Goal: Task Accomplishment & Management: Manage account settings

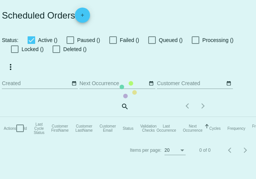
checkbox input "true"
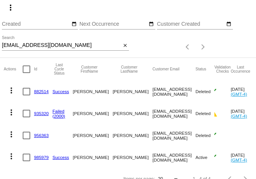
scroll to position [80, 0]
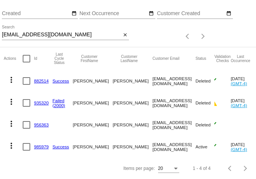
click at [12, 145] on mat-icon "more_vert" at bounding box center [11, 145] width 9 height 9
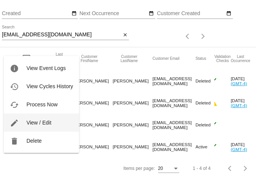
click at [26, 121] on span "View / Edit" at bounding box center [38, 122] width 25 height 6
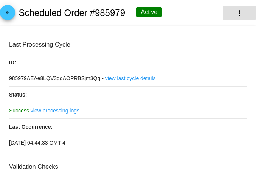
click at [239, 11] on mat-icon "more_vert" at bounding box center [238, 13] width 9 height 9
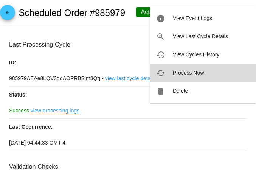
click at [188, 70] on span "Process Now" at bounding box center [187, 72] width 31 height 6
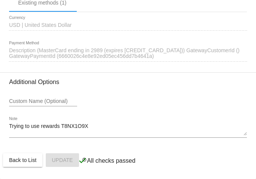
scroll to position [855, 0]
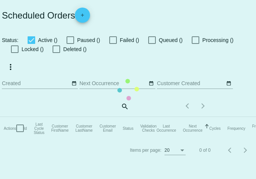
checkbox input "true"
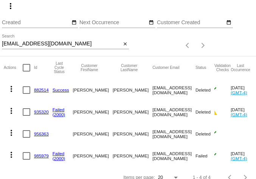
scroll to position [80, 0]
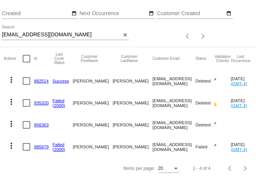
click at [11, 147] on mat-icon "more_vert" at bounding box center [11, 145] width 9 height 9
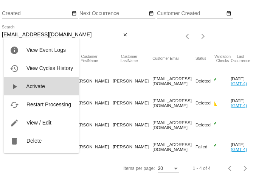
click at [35, 87] on span "Activate" at bounding box center [35, 86] width 19 height 6
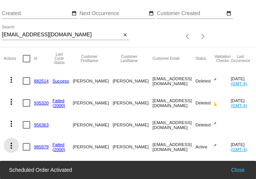
click at [12, 145] on mat-icon "more_vert" at bounding box center [11, 145] width 9 height 9
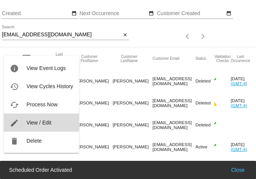
click at [32, 124] on span "View / Edit" at bounding box center [38, 122] width 25 height 6
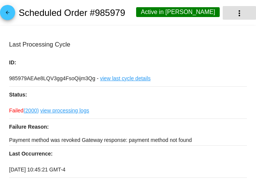
click at [237, 14] on mat-icon "more_vert" at bounding box center [238, 13] width 9 height 9
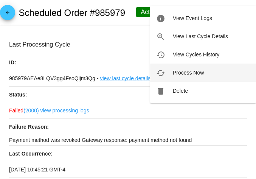
click at [192, 73] on span "Process Now" at bounding box center [187, 72] width 31 height 6
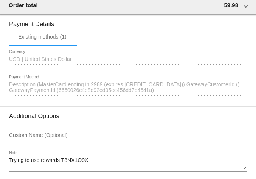
scroll to position [817, 0]
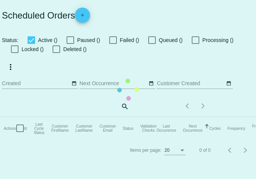
checkbox input "true"
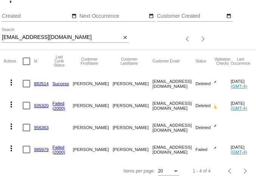
scroll to position [80, 0]
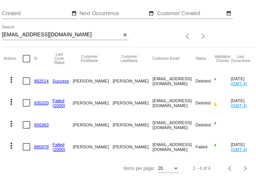
click at [13, 145] on mat-icon "more_vert" at bounding box center [11, 145] width 9 height 9
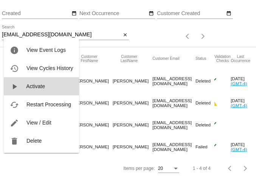
click at [42, 88] on span "Activate" at bounding box center [35, 86] width 19 height 6
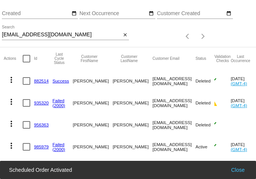
click at [11, 145] on mat-icon "more_vert" at bounding box center [11, 145] width 9 height 9
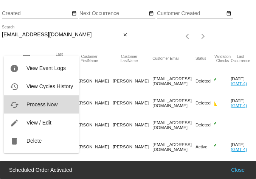
click at [48, 106] on span "Process Now" at bounding box center [41, 104] width 31 height 6
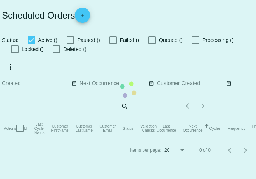
checkbox input "true"
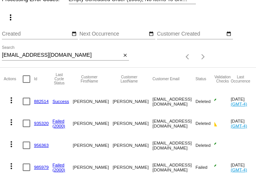
scroll to position [80, 0]
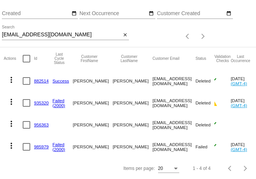
click at [9, 145] on mat-icon "more_vert" at bounding box center [11, 145] width 9 height 9
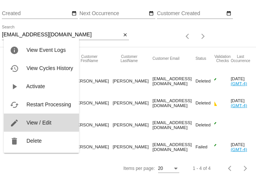
click at [34, 123] on span "View / Edit" at bounding box center [38, 122] width 25 height 6
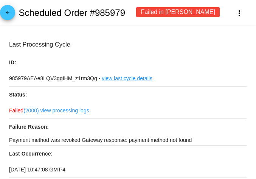
click at [64, 141] on p "Payment method was revoked Gateway response: payment method not found" at bounding box center [127, 139] width 237 height 11
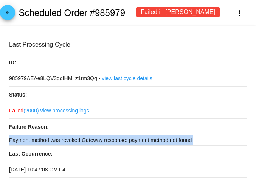
click at [64, 141] on p "Payment method was revoked Gateway response: payment method not found" at bounding box center [127, 139] width 237 height 11
copy div "Payment method was revoked Gateway response: payment method not found"
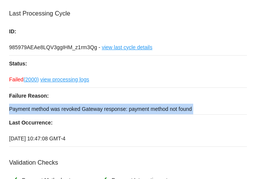
scroll to position [43, 0]
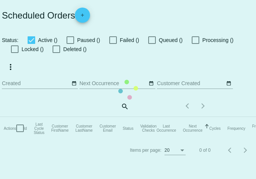
checkbox input "true"
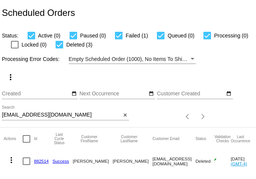
click at [38, 115] on input "[EMAIL_ADDRESS][DOMAIN_NAME]" at bounding box center [61, 115] width 119 height 6
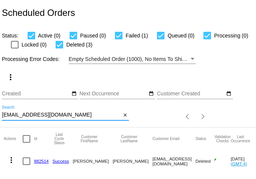
click at [38, 115] on input "trsh050256@gmail.com" at bounding box center [61, 115] width 119 height 6
drag, startPoint x: 38, startPoint y: 115, endPoint x: 28, endPoint y: 115, distance: 10.6
click at [28, 115] on input "[EMAIL_ADDRESS][DOMAIN_NAME]" at bounding box center [61, 115] width 119 height 6
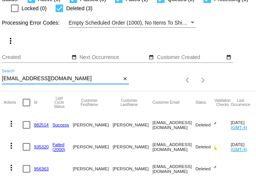
scroll to position [80, 0]
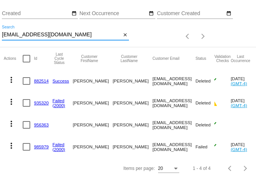
click at [11, 144] on mat-icon "more_vert" at bounding box center [11, 145] width 9 height 9
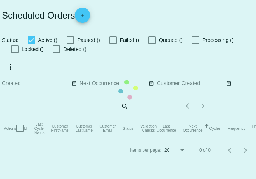
checkbox input "true"
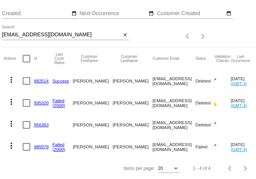
scroll to position [80, 0]
click at [9, 145] on mat-icon "more_vert" at bounding box center [11, 145] width 9 height 9
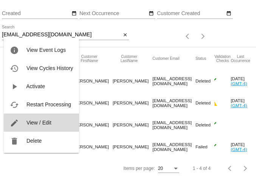
click at [31, 126] on button "edit View / Edit" at bounding box center [41, 122] width 75 height 18
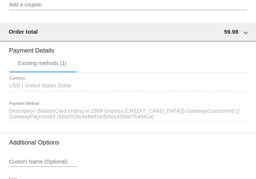
scroll to position [812, 0]
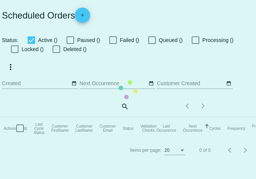
checkbox input "true"
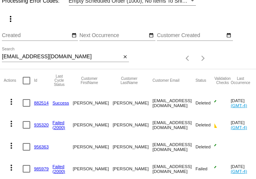
scroll to position [80, 0]
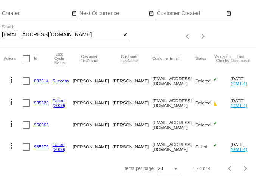
click at [11, 146] on mat-icon "more_vert" at bounding box center [11, 145] width 9 height 9
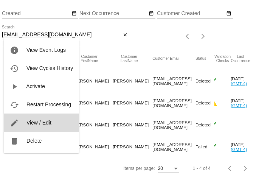
click at [33, 120] on span "View / Edit" at bounding box center [38, 122] width 25 height 6
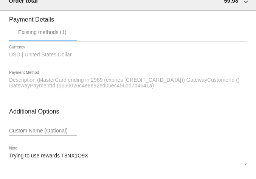
scroll to position [853, 0]
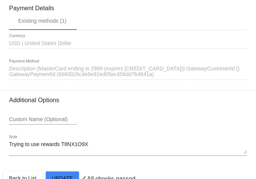
click at [94, 77] on span "Description (MasterCard ending in 2989 (expires 09/27)) GatewayCustomerId () Ga…" at bounding box center [124, 71] width 230 height 12
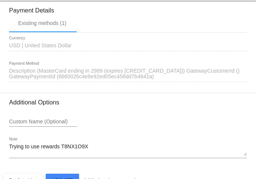
scroll to position [855, 0]
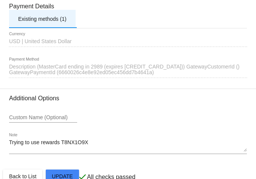
click at [42, 22] on div "Existing methods (1)" at bounding box center [42, 19] width 48 height 6
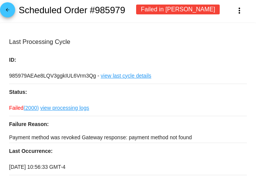
scroll to position [0, 0]
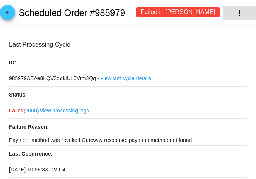
click at [238, 13] on mat-icon "more_vert" at bounding box center [238, 13] width 9 height 9
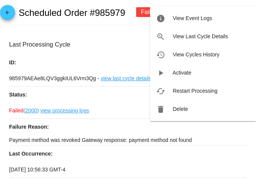
click at [114, 40] on div at bounding box center [128, 89] width 256 height 179
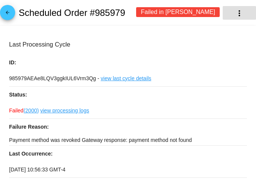
click at [240, 11] on mat-icon "more_vert" at bounding box center [238, 13] width 9 height 9
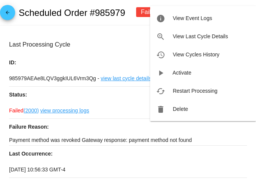
click at [103, 48] on div at bounding box center [128, 89] width 256 height 179
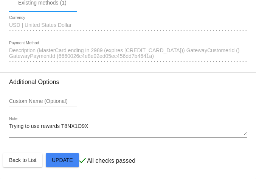
scroll to position [870, 0]
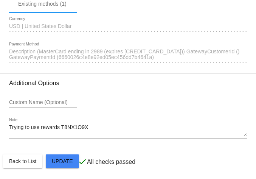
click at [122, 63] on div "1514342 Description (MasterCard ending in 2989 (expires 09/27)) GatewayCustomer…" at bounding box center [127, 52] width 237 height 21
click at [113, 60] on span "Description (MasterCard ending in 2989 (expires 09/27)) GatewayCustomerId () Ga…" at bounding box center [124, 54] width 230 height 12
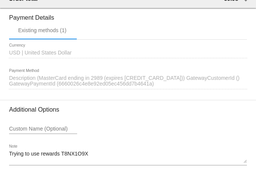
scroll to position [843, 0]
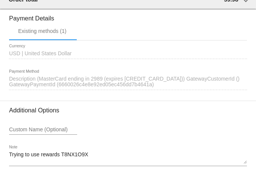
click at [43, 22] on h3 "Payment Details" at bounding box center [127, 15] width 237 height 13
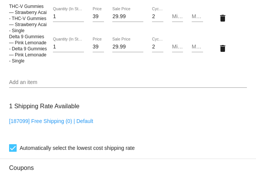
scroll to position [567, 0]
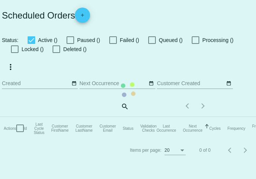
checkbox input "true"
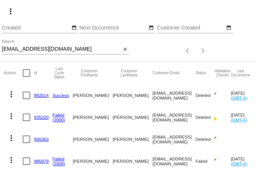
scroll to position [80, 0]
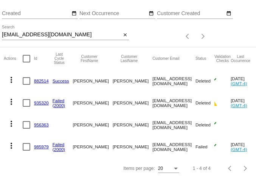
click at [11, 145] on mat-icon "more_vert" at bounding box center [11, 145] width 9 height 9
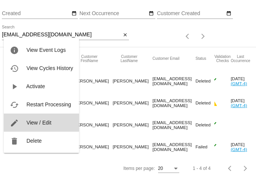
click at [33, 120] on span "View / Edit" at bounding box center [38, 122] width 25 height 6
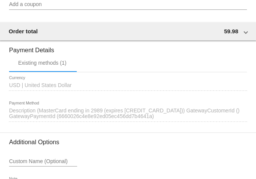
scroll to position [818, 0]
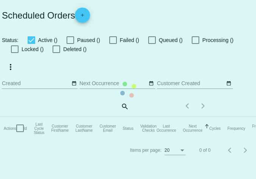
checkbox input "true"
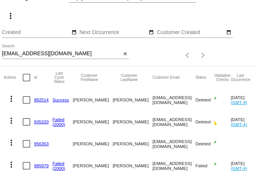
scroll to position [80, 0]
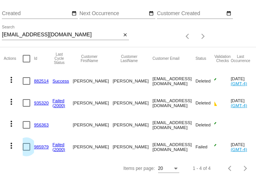
click at [27, 147] on div at bounding box center [27, 147] width 8 height 8
click at [26, 150] on input "checkbox" at bounding box center [26, 150] width 0 height 0
checkbox input "true"
click at [12, 146] on mat-icon "more_vert" at bounding box center [11, 145] width 9 height 9
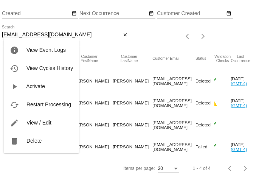
click at [162, 30] on div at bounding box center [128, 89] width 256 height 179
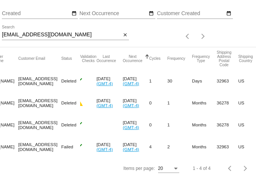
scroll to position [0, 0]
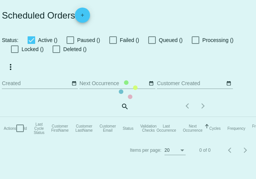
checkbox input "true"
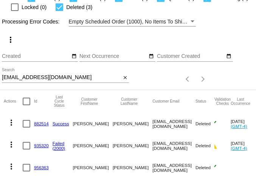
scroll to position [80, 0]
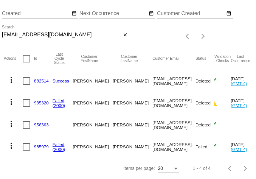
click at [10, 145] on mat-icon "more_vert" at bounding box center [11, 145] width 9 height 9
